Goal: Task Accomplishment & Management: Manage account settings

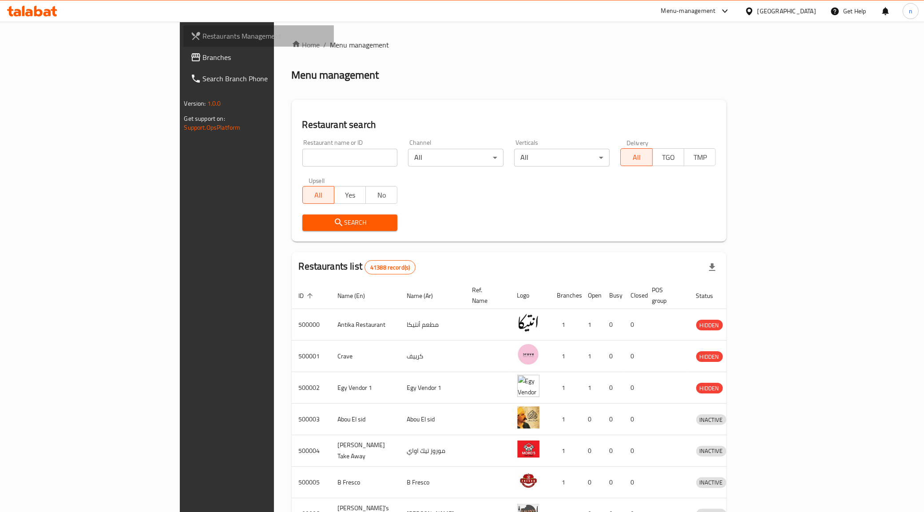
click at [203, 37] on span "Restaurants Management" at bounding box center [265, 36] width 124 height 11
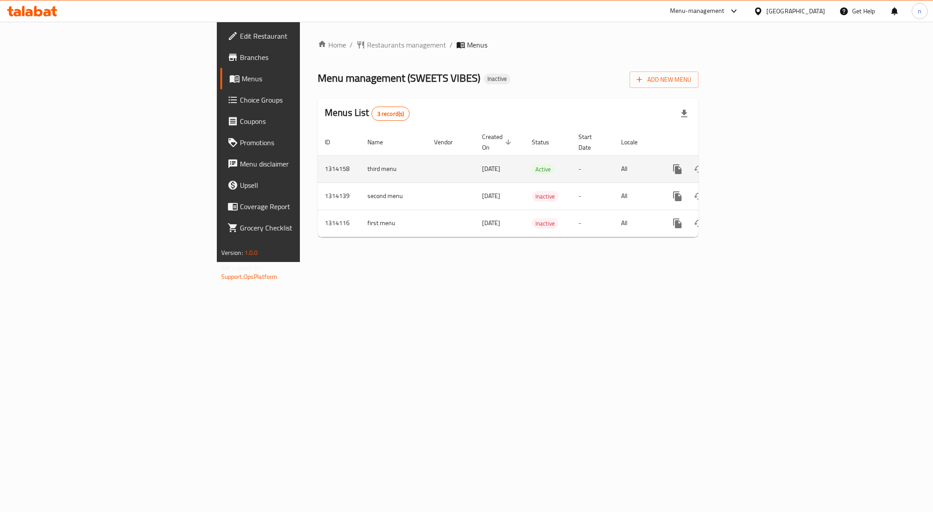
click at [360, 163] on td "third menu" at bounding box center [393, 168] width 67 height 27
drag, startPoint x: 223, startPoint y: 163, endPoint x: 243, endPoint y: 171, distance: 21.9
click at [360, 171] on td "third menu" at bounding box center [393, 168] width 67 height 27
copy td "third menu"
click at [723, 165] on icon "enhanced table" at bounding box center [720, 169] width 6 height 8
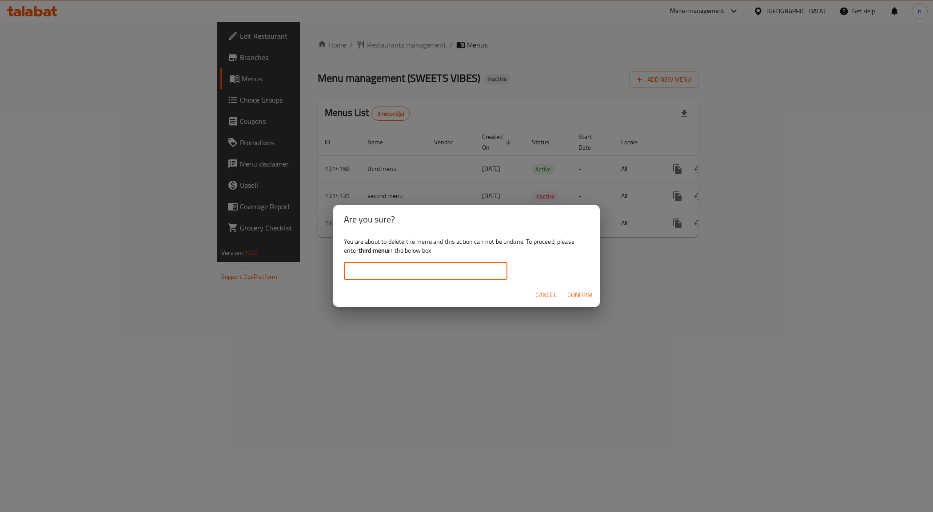
click at [397, 270] on input "text" at bounding box center [425, 271] width 163 height 18
paste input "third menu"
type input "third menu"
click at [581, 295] on span "Confirm" at bounding box center [579, 295] width 25 height 11
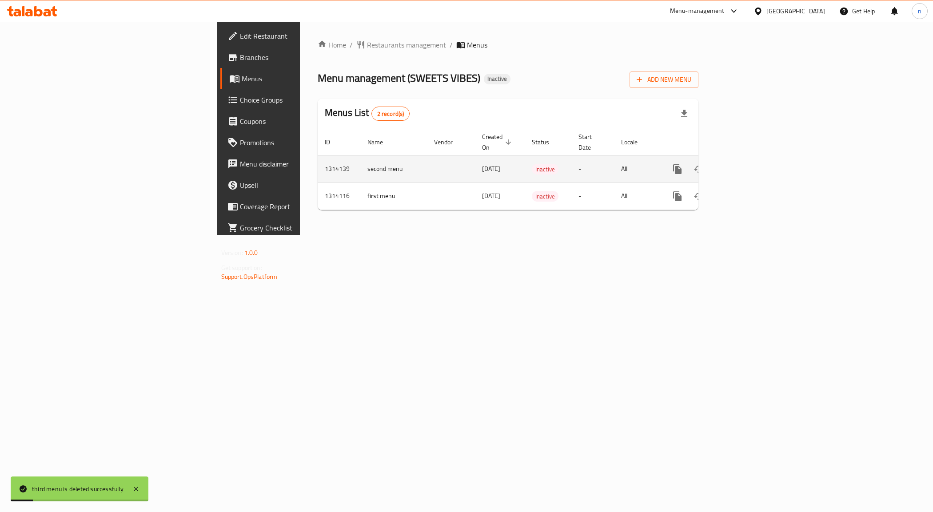
click at [360, 157] on td "second menu" at bounding box center [393, 168] width 67 height 27
copy td "second menu"
click at [725, 164] on icon "enhanced table" at bounding box center [719, 169] width 11 height 11
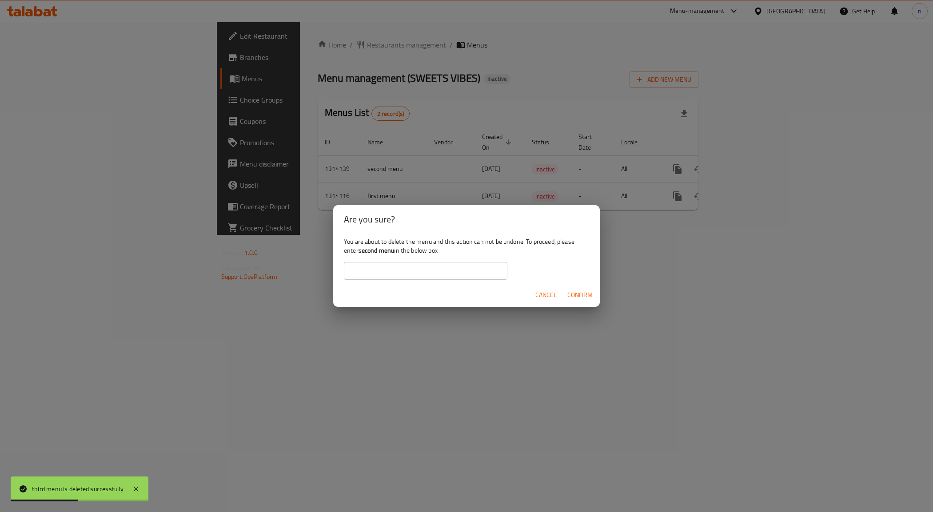
click at [400, 273] on input "text" at bounding box center [425, 271] width 163 height 18
paste input "second menu"
click at [580, 296] on span "Confirm" at bounding box center [579, 295] width 25 height 11
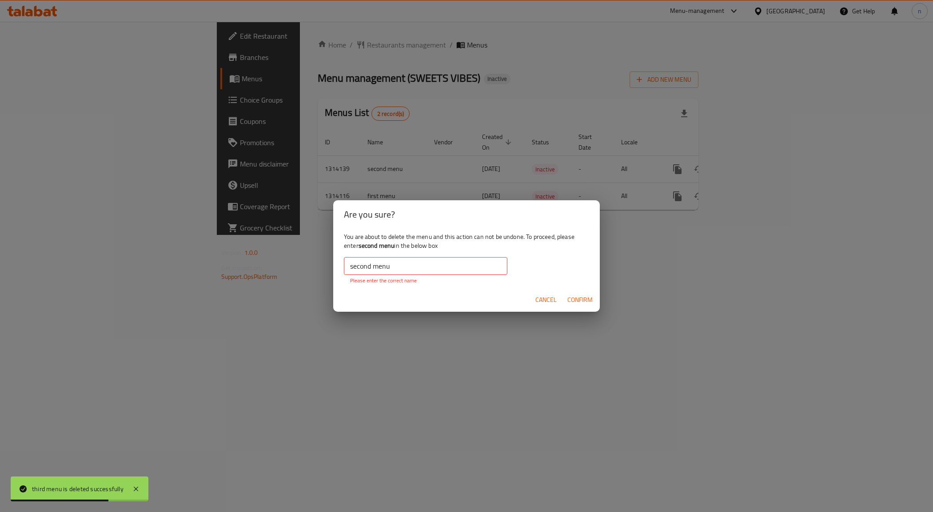
click at [409, 272] on input "second menu" at bounding box center [425, 266] width 163 height 18
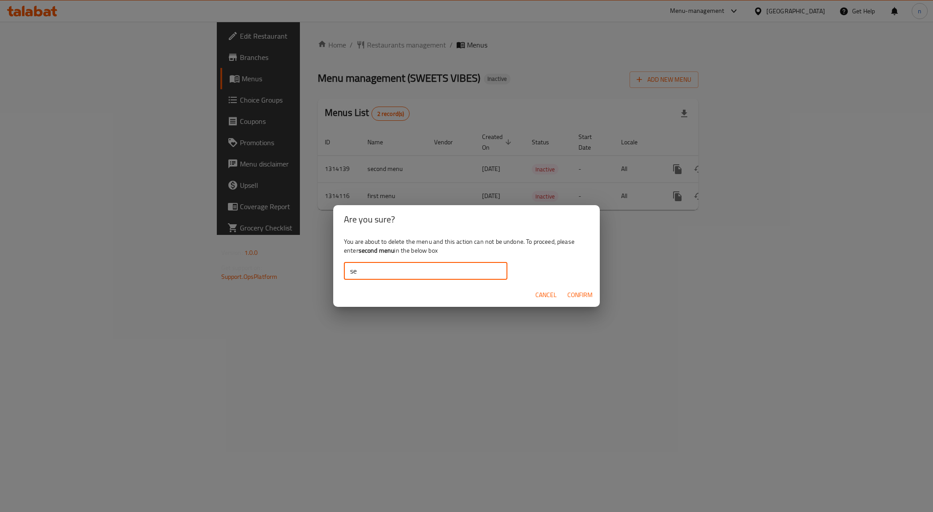
type input "s"
paste input "second menu"
type input "second me"
drag, startPoint x: 391, startPoint y: 242, endPoint x: 387, endPoint y: 283, distance: 41.0
click at [390, 260] on div "You are about to delete the menu and this action can not be undone. To proceed,…" at bounding box center [466, 259] width 266 height 50
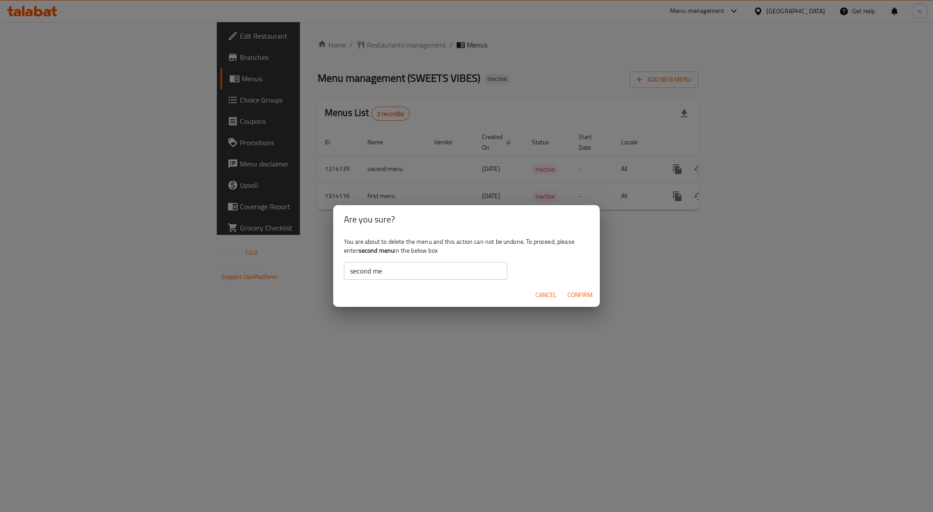
click at [387, 283] on div "Cancel Confirm" at bounding box center [466, 295] width 266 height 24
click at [383, 273] on input "second me" at bounding box center [425, 271] width 163 height 18
click at [382, 272] on input "second me" at bounding box center [425, 271] width 163 height 18
paste input "second menu"
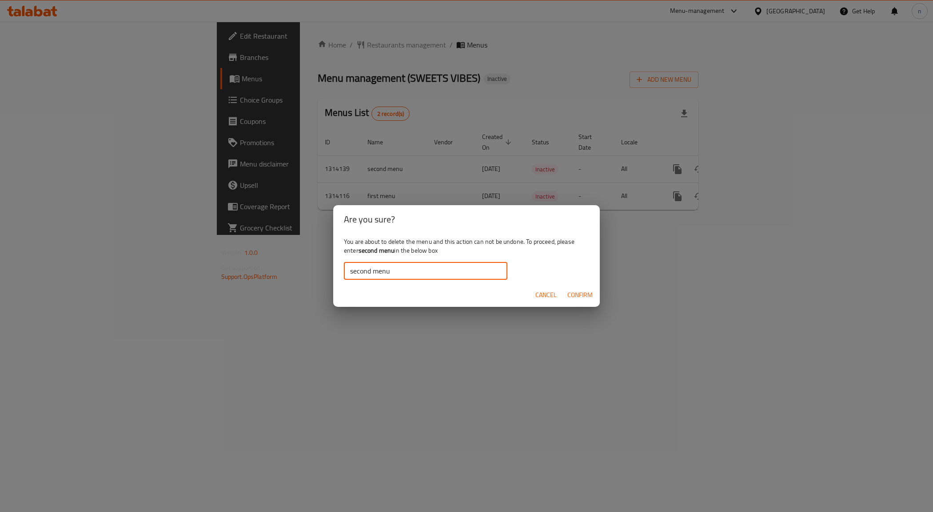
click at [569, 297] on span "Confirm" at bounding box center [579, 295] width 25 height 11
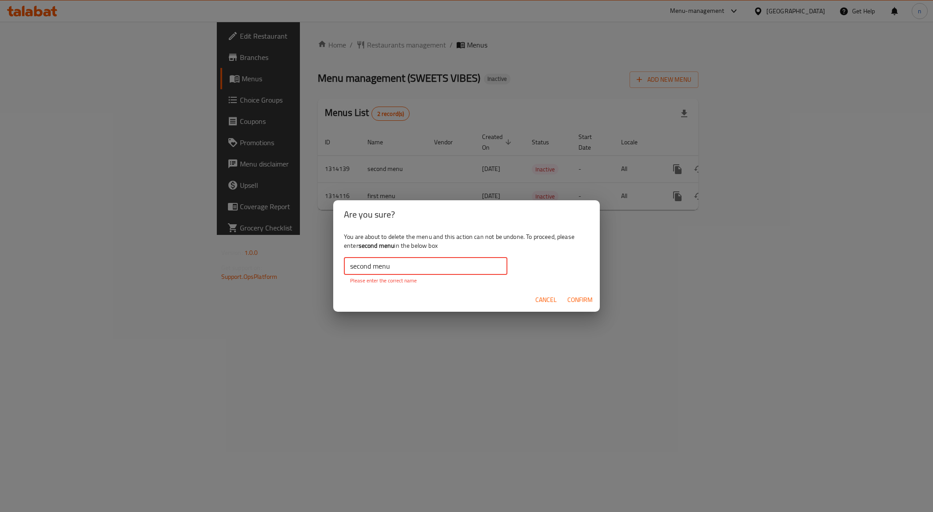
click at [392, 267] on input "second menu" at bounding box center [425, 266] width 163 height 18
click at [575, 294] on button "Confirm" at bounding box center [580, 300] width 32 height 16
click at [575, 299] on span "Confirm" at bounding box center [579, 299] width 25 height 11
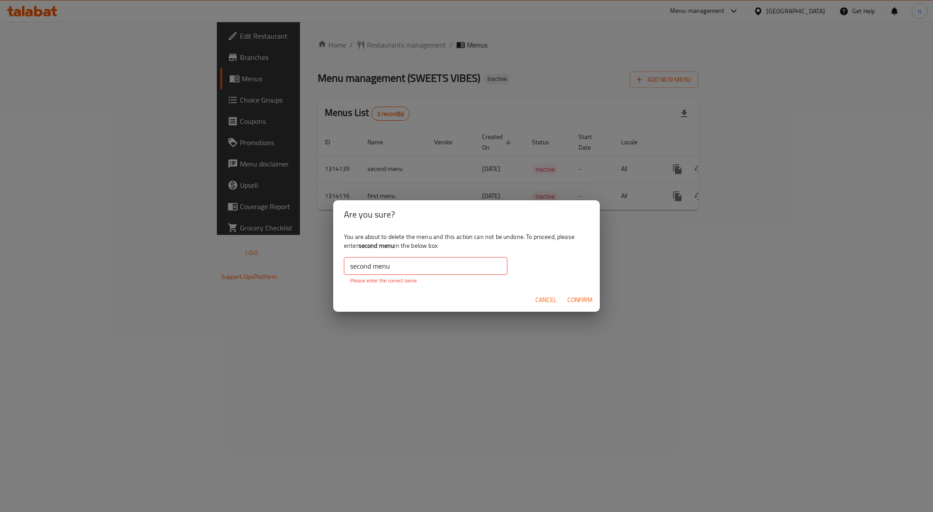
click at [371, 269] on input "second menu" at bounding box center [425, 266] width 163 height 18
click at [348, 267] on input "second menu" at bounding box center [425, 266] width 163 height 18
click at [410, 274] on input "second menu" at bounding box center [425, 266] width 163 height 18
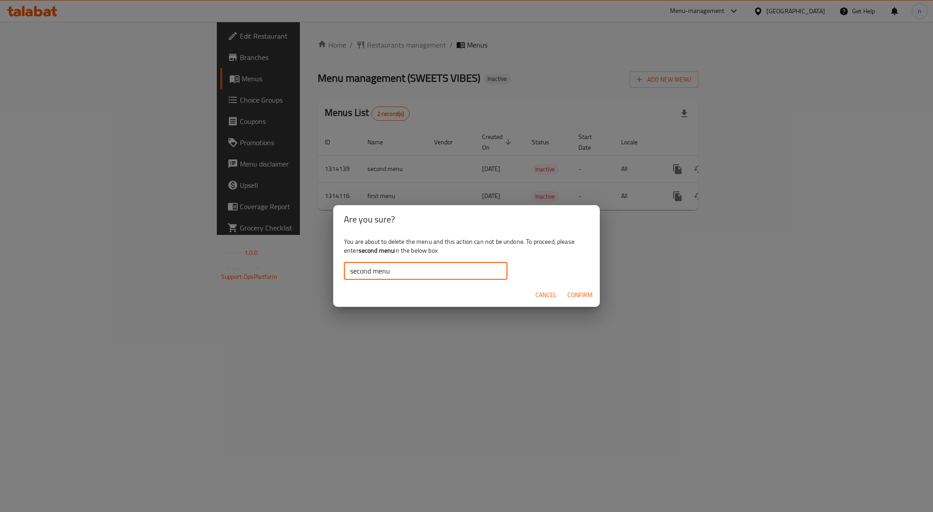
type input "second menu"
click at [573, 294] on span "Confirm" at bounding box center [579, 295] width 25 height 11
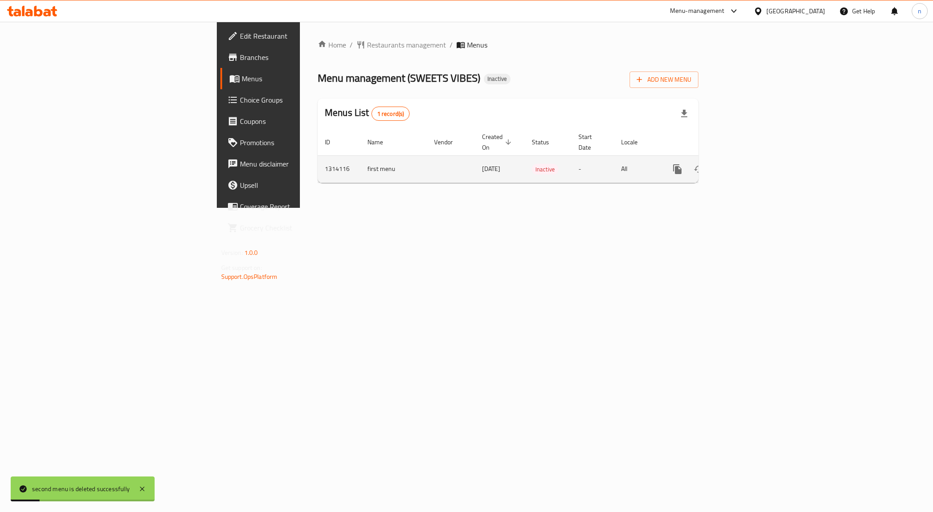
click at [360, 162] on td "first menu" at bounding box center [393, 168] width 67 height 27
copy td "first menu"
click at [730, 165] on button "enhanced table" at bounding box center [719, 169] width 21 height 21
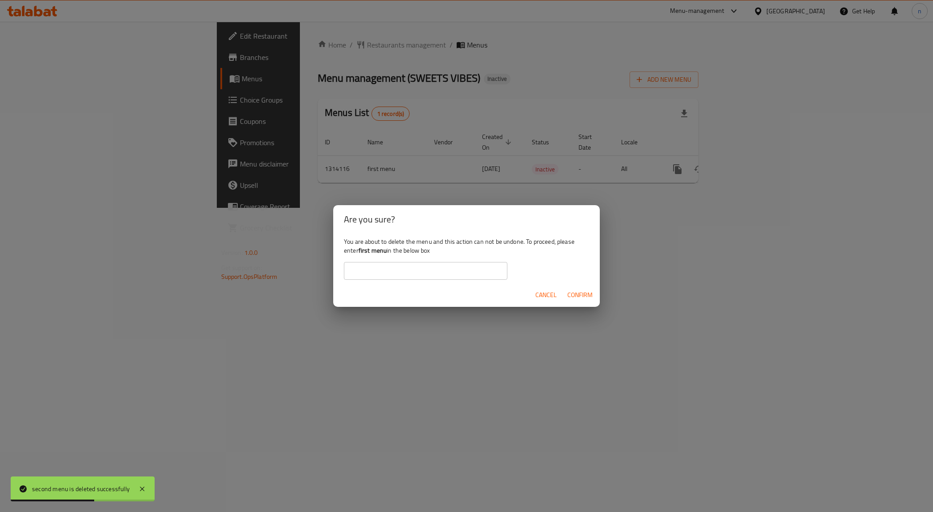
click at [474, 254] on div "You are about to delete the menu and this action can not be undone. To proceed,…" at bounding box center [466, 259] width 266 height 50
click at [451, 272] on input "text" at bounding box center [425, 271] width 163 height 18
paste input "first menu"
type input "first menu"
click at [581, 294] on span "Confirm" at bounding box center [579, 295] width 25 height 11
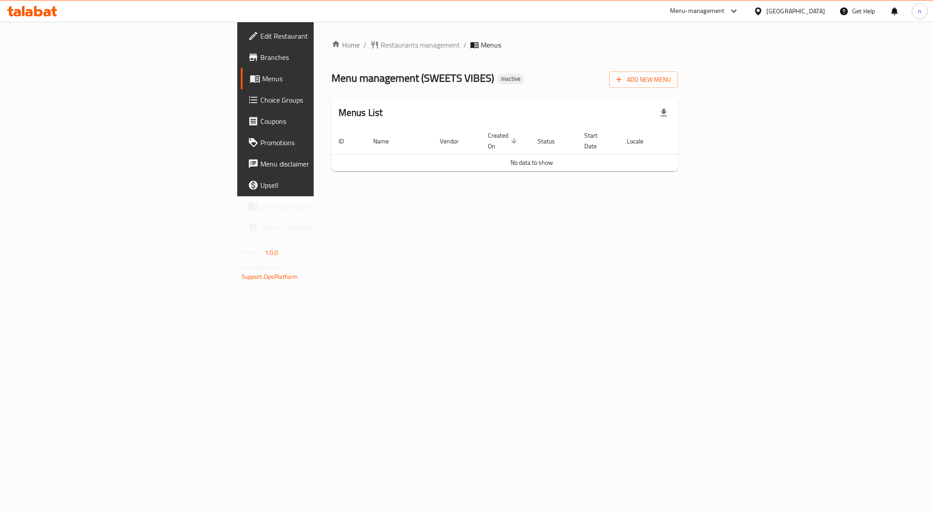
click at [241, 44] on link "Edit Restaurant" at bounding box center [317, 35] width 152 height 21
